Goal: Task Accomplishment & Management: Use online tool/utility

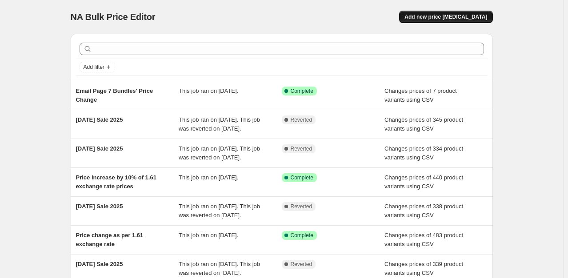
click at [436, 16] on span "Add new price [MEDICAL_DATA]" at bounding box center [446, 16] width 83 height 7
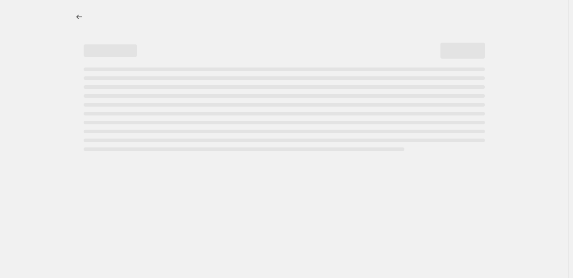
select select "percentage"
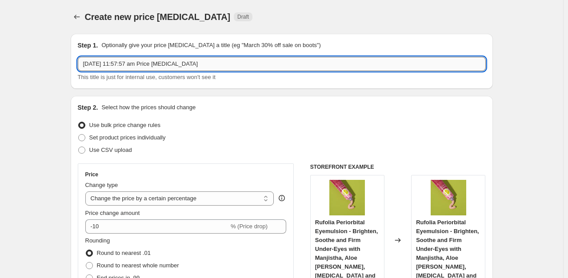
click at [169, 65] on input "[DATE] 11:57:57 am Price [MEDICAL_DATA]" at bounding box center [282, 64] width 408 height 14
type input "iYURA Birthday Sale 2025"
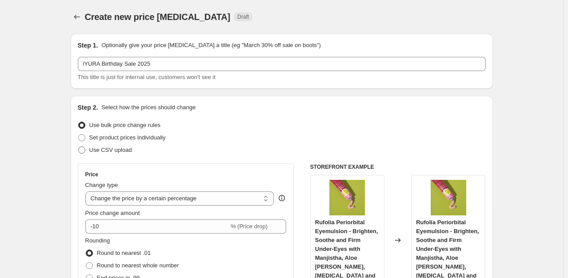
click at [119, 150] on span "Use CSV upload" at bounding box center [110, 150] width 43 height 7
click at [79, 147] on input "Use CSV upload" at bounding box center [78, 147] width 0 height 0
radio input "true"
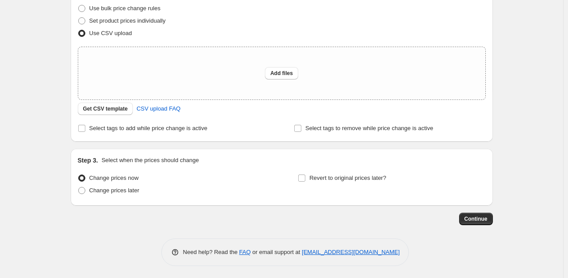
scroll to position [118, 0]
click at [286, 77] on button "Add files" at bounding box center [281, 72] width 33 height 12
type input "C:\fakepath\csv_template_user_44047.csv"
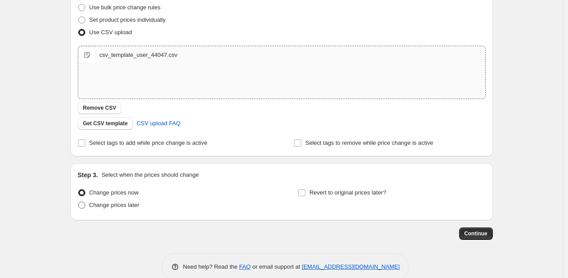
click at [133, 204] on span "Change prices later" at bounding box center [114, 205] width 50 height 7
click at [79, 202] on input "Change prices later" at bounding box center [78, 202] width 0 height 0
radio input "true"
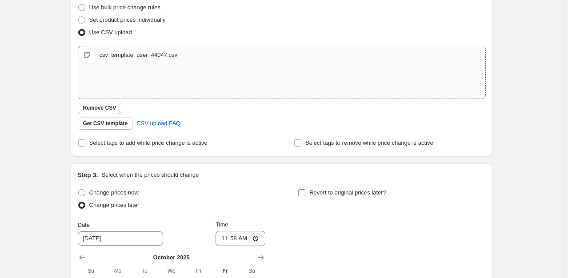
click at [311, 193] on label "Revert to original prices later?" at bounding box center [342, 193] width 89 height 12
click at [306, 193] on input "Revert to original prices later?" at bounding box center [301, 192] width 7 height 7
checkbox input "true"
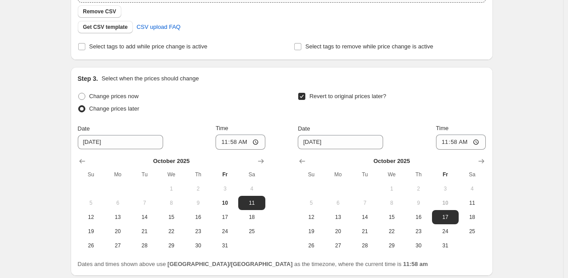
scroll to position [234, 0]
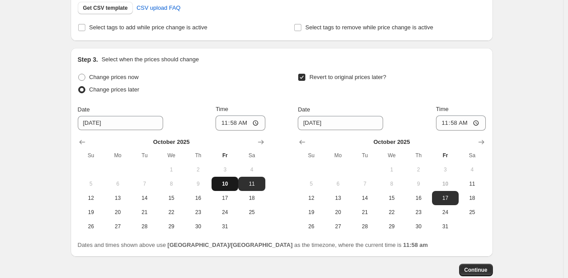
click at [228, 178] on button "10" at bounding box center [225, 184] width 27 height 14
type input "[DATE]"
click at [259, 124] on input "11:58" at bounding box center [241, 123] width 50 height 15
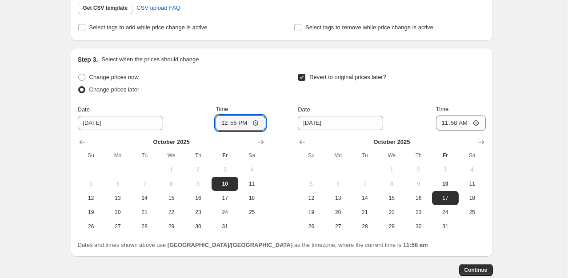
type input "12:55"
click at [272, 69] on div "Step 3. Select when the prices should change Change prices now Change prices la…" at bounding box center [282, 152] width 408 height 195
click at [343, 197] on span "13" at bounding box center [339, 198] width 20 height 7
type input "[DATE]"
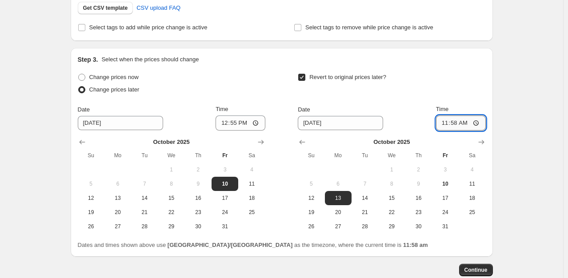
click at [477, 125] on input "11:58" at bounding box center [461, 123] width 50 height 15
type input "21:30"
click at [470, 93] on div "Revert to original prices later?" at bounding box center [392, 84] width 188 height 27
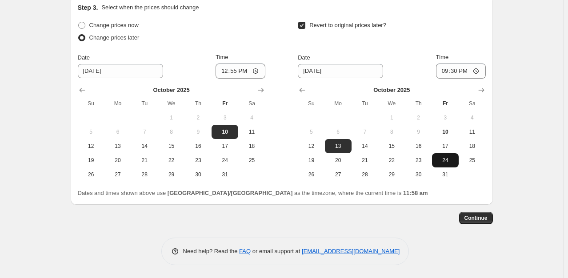
scroll to position [285, 0]
click at [470, 214] on button "Continue" at bounding box center [476, 219] width 34 height 12
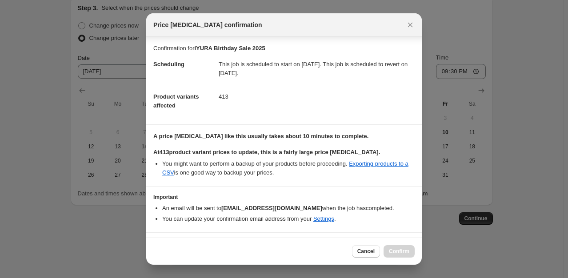
scroll to position [21, 0]
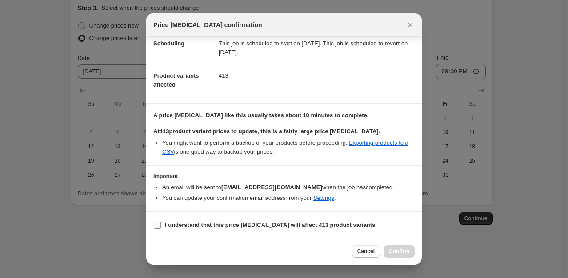
click at [242, 226] on b "I understand that this price [MEDICAL_DATA] will affect 413 product variants" at bounding box center [270, 225] width 210 height 7
click at [161, 226] on input "I understand that this price [MEDICAL_DATA] will affect 413 product variants" at bounding box center [157, 225] width 7 height 7
checkbox input "true"
click at [407, 257] on button "Confirm" at bounding box center [399, 252] width 31 height 12
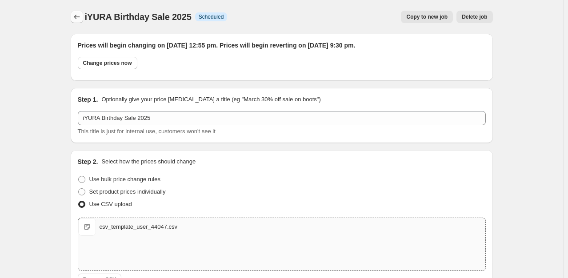
click at [79, 20] on icon "Price change jobs" at bounding box center [77, 16] width 9 height 9
